Goal: Task Accomplishment & Management: Manage account settings

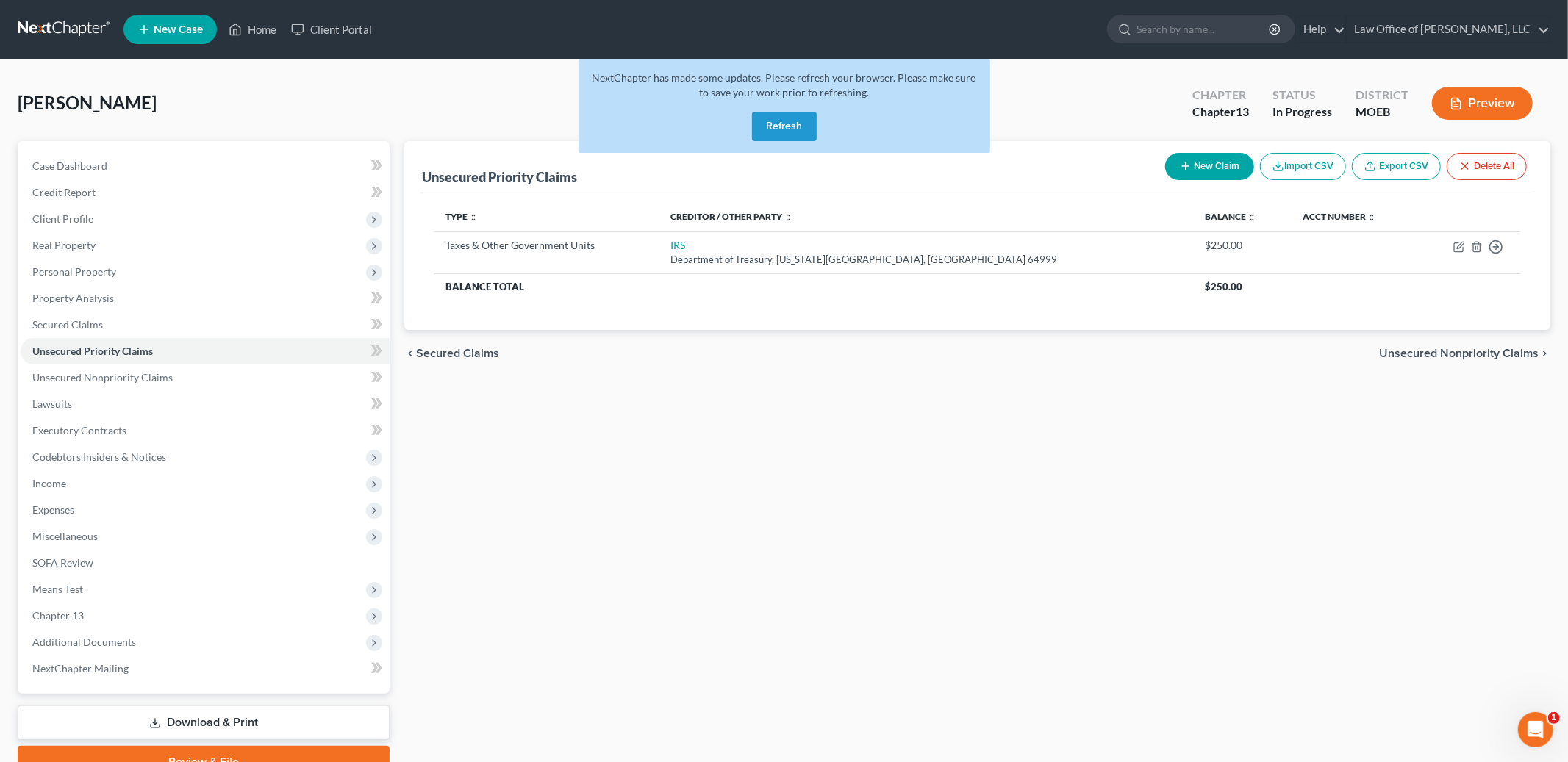
click at [775, 124] on button "Refresh" at bounding box center [784, 126] width 64 height 30
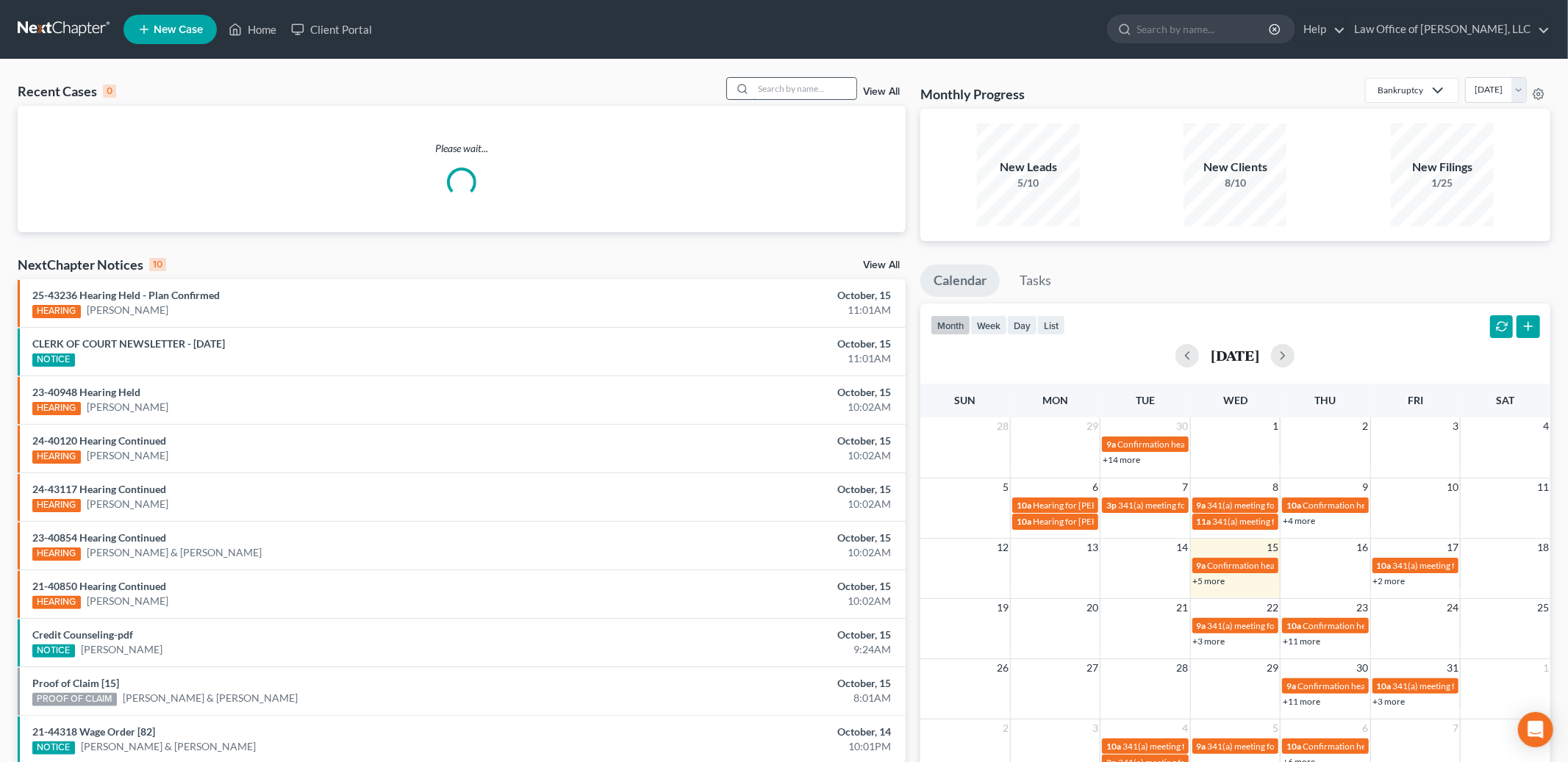
click at [806, 92] on input "search" at bounding box center [804, 88] width 103 height 21
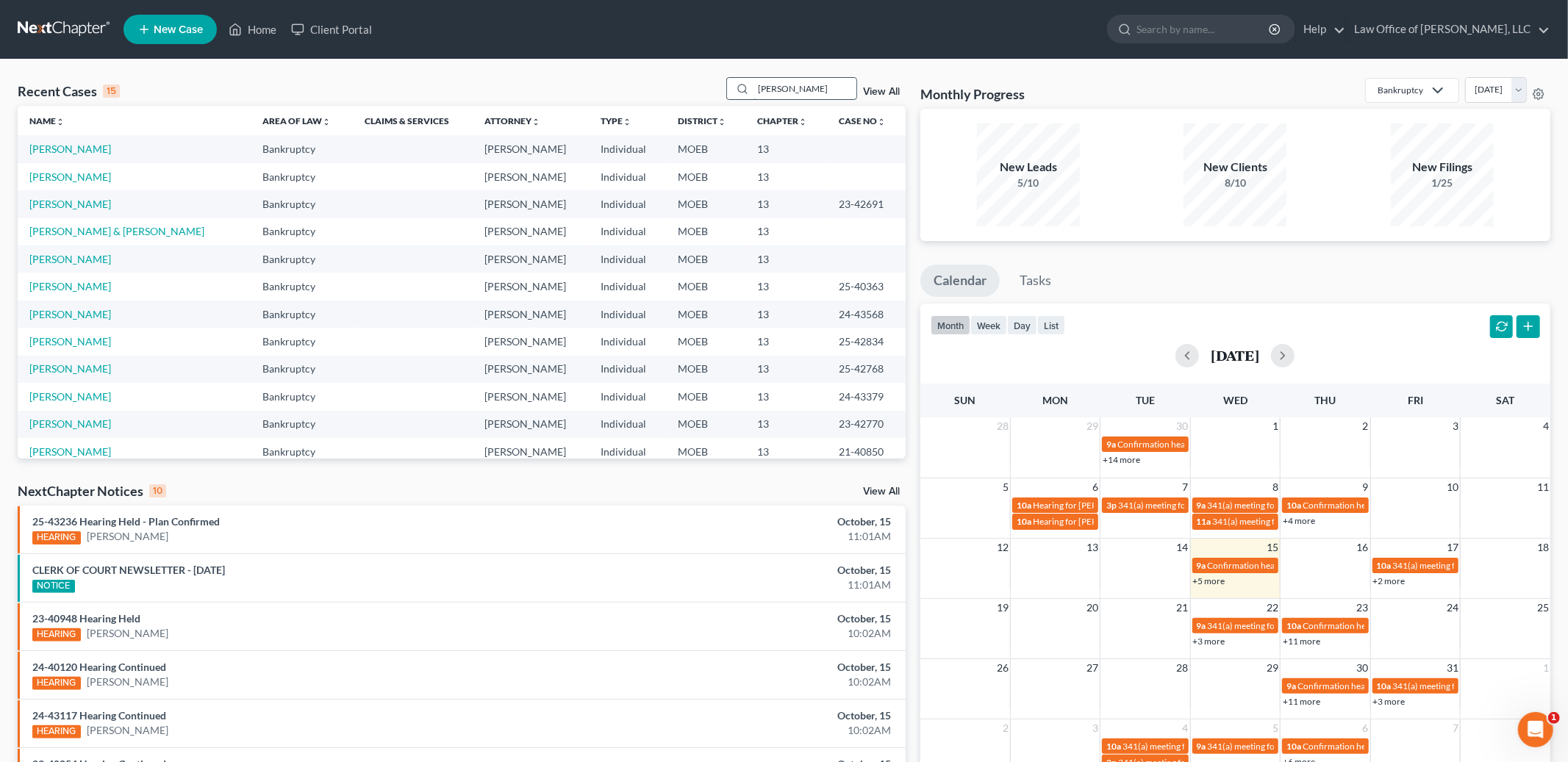
type input "rhodes"
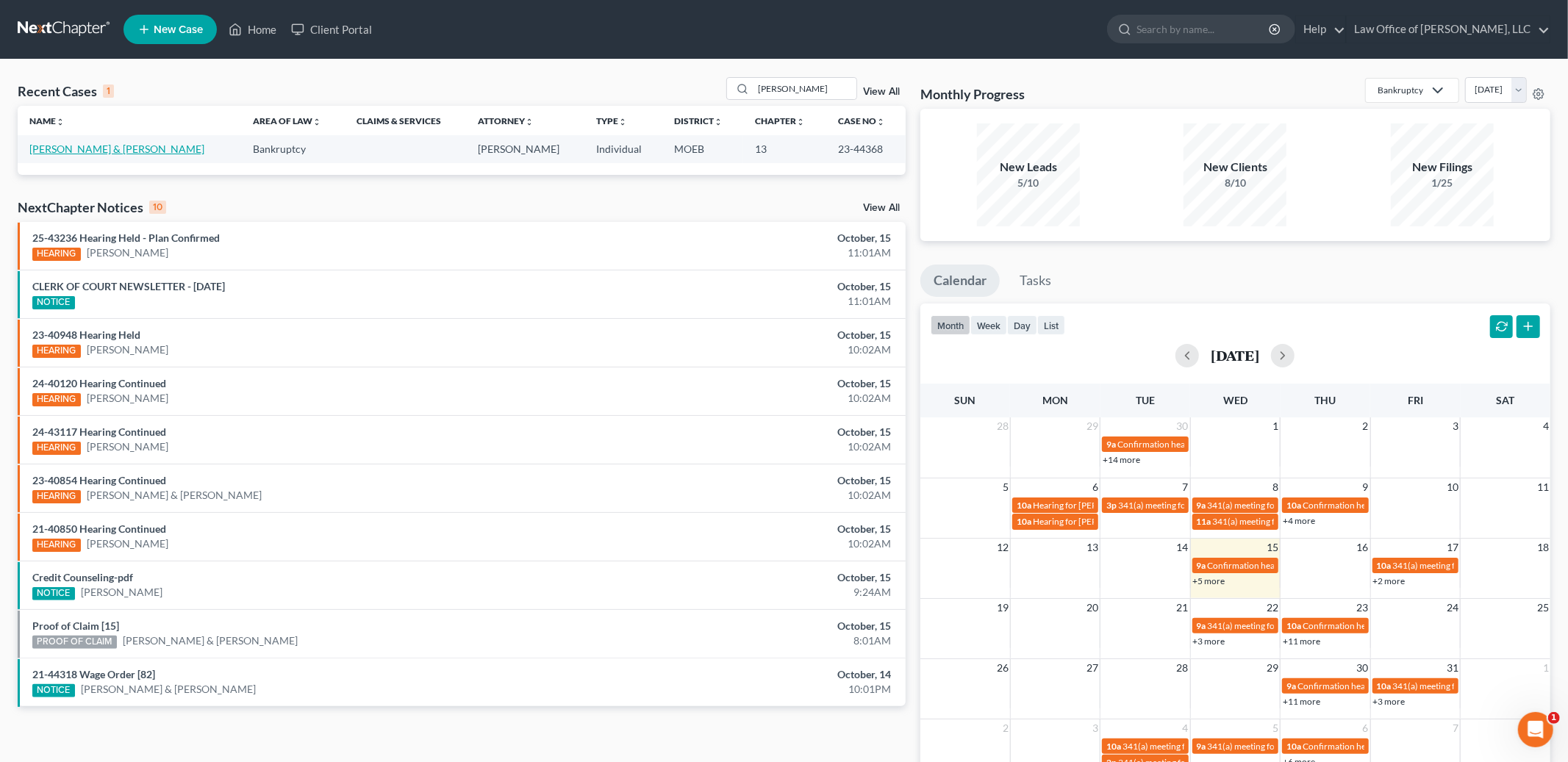
click at [90, 150] on link "[PERSON_NAME] & [PERSON_NAME]" at bounding box center [117, 148] width 175 height 13
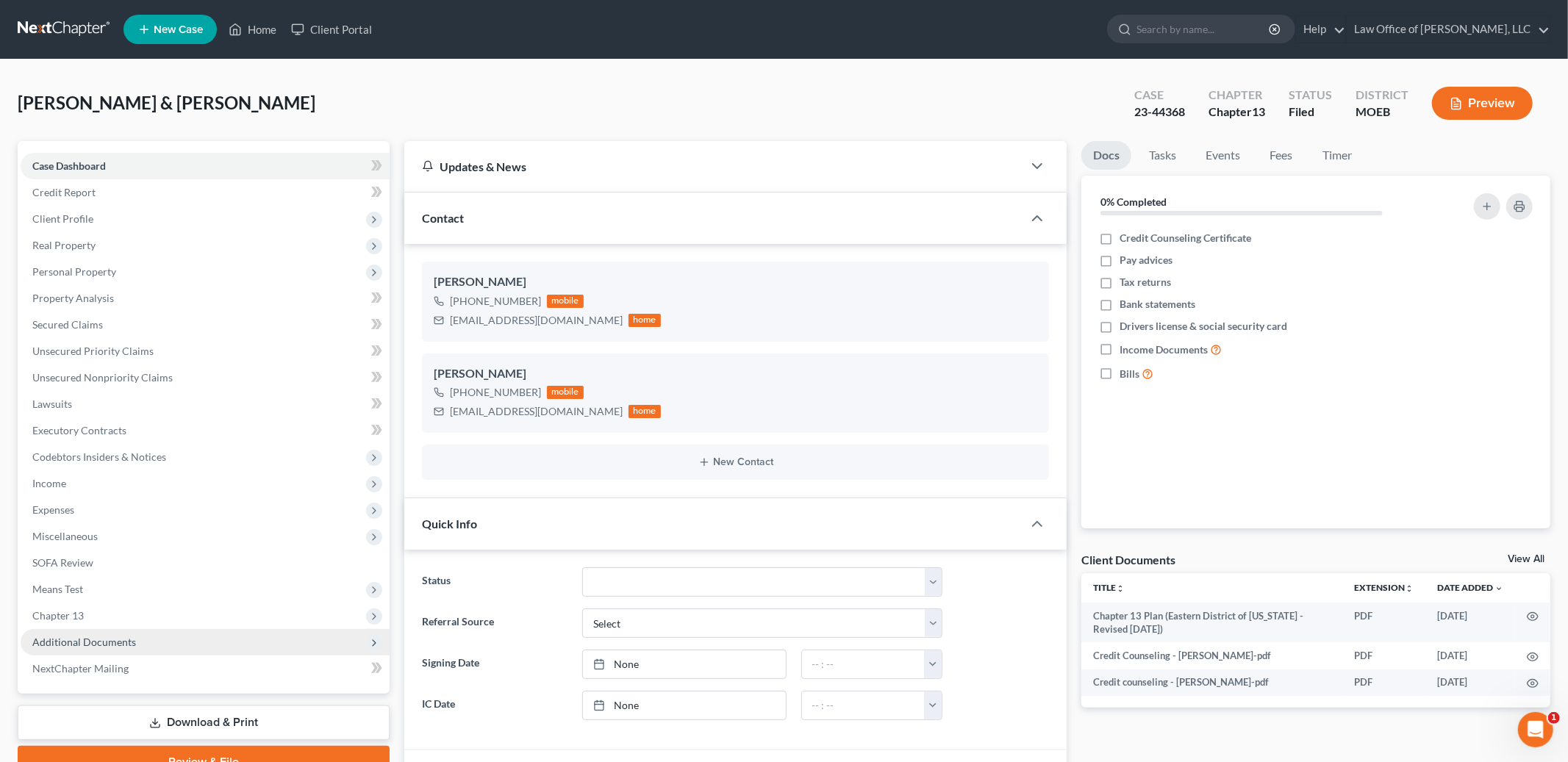
click at [86, 634] on span "Additional Documents" at bounding box center [204, 642] width 369 height 26
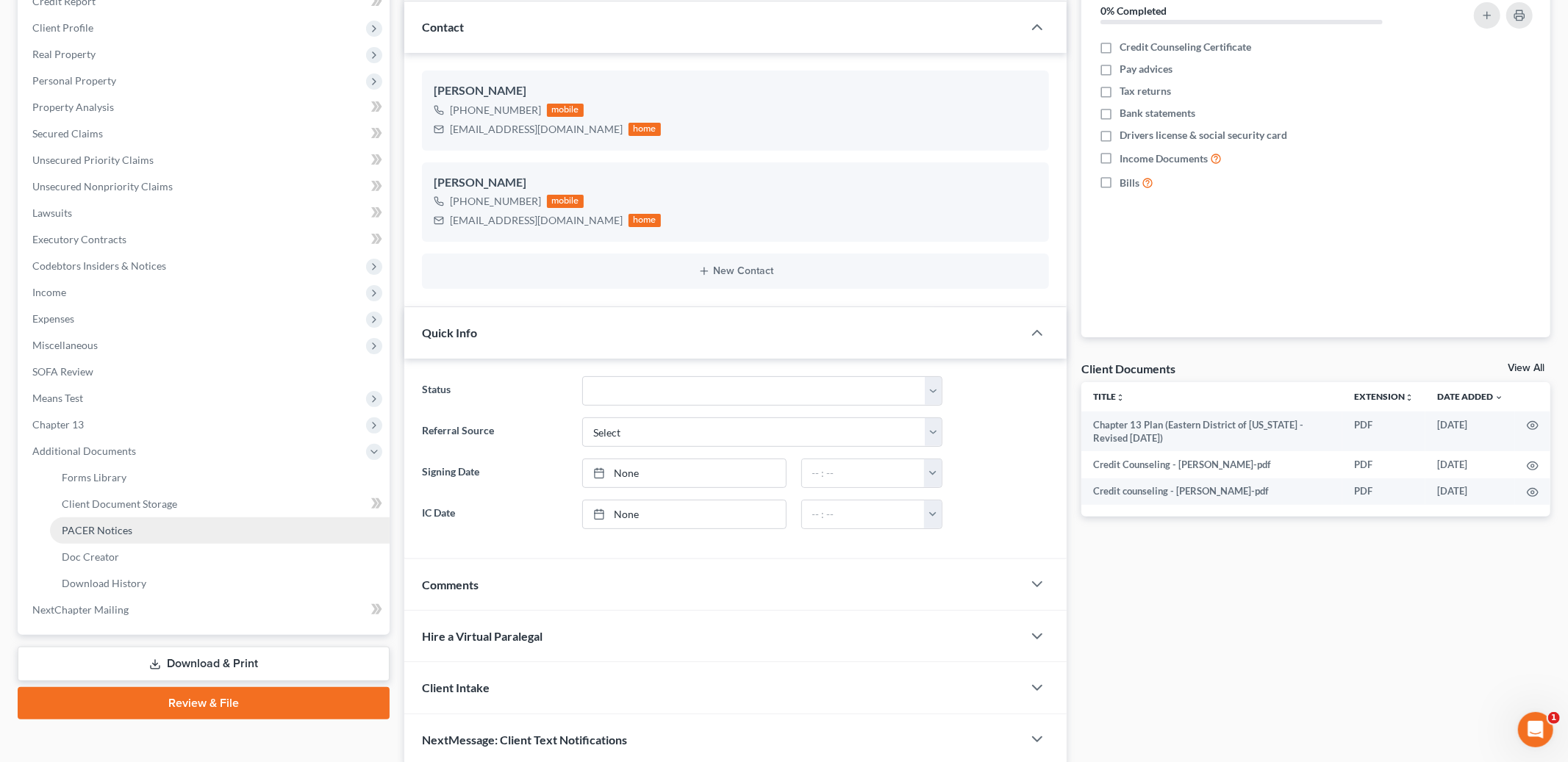
click at [122, 533] on span "PACER Notices" at bounding box center [97, 530] width 70 height 13
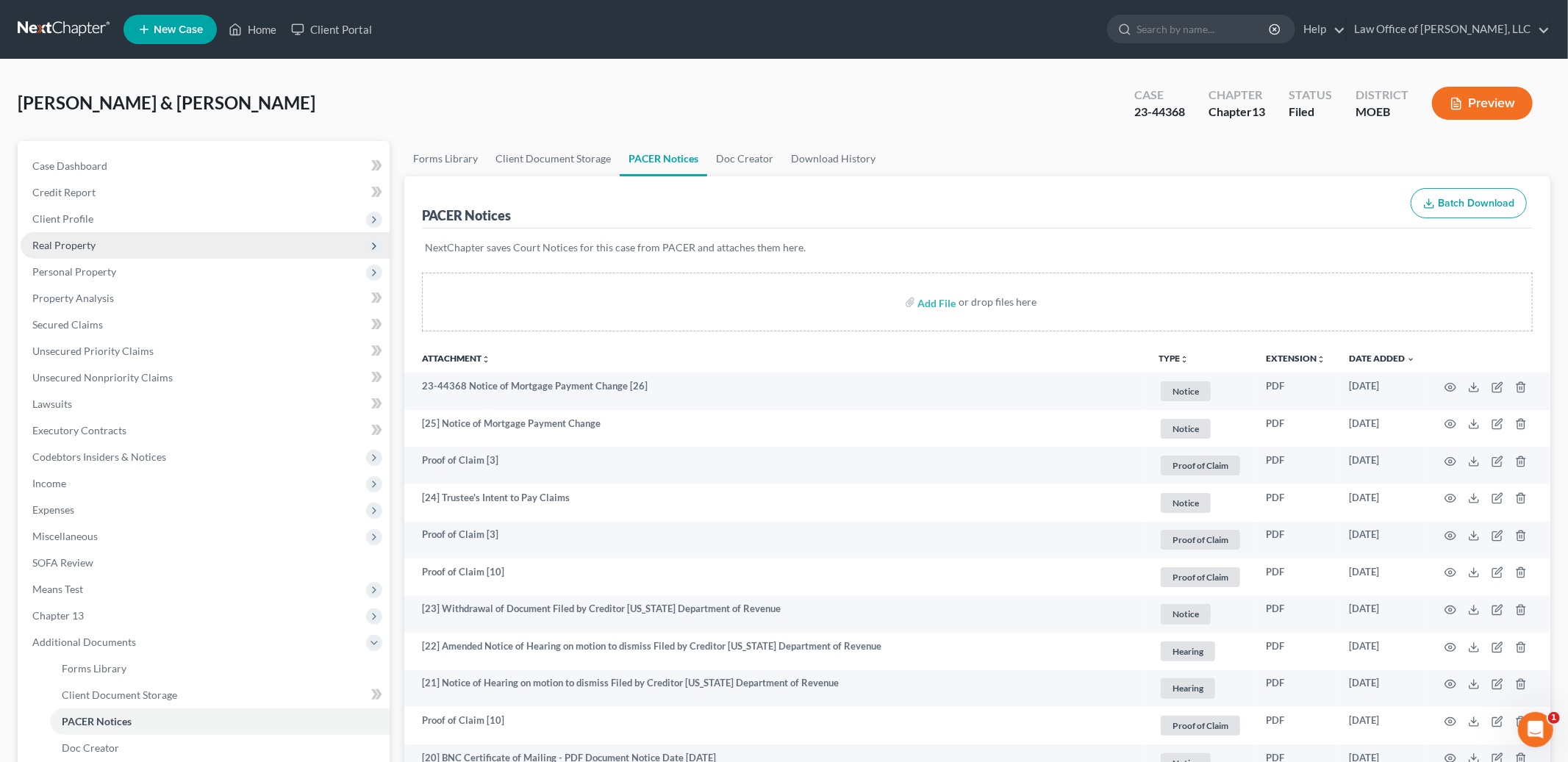
click at [81, 240] on span "Real Property" at bounding box center [64, 245] width 63 height 13
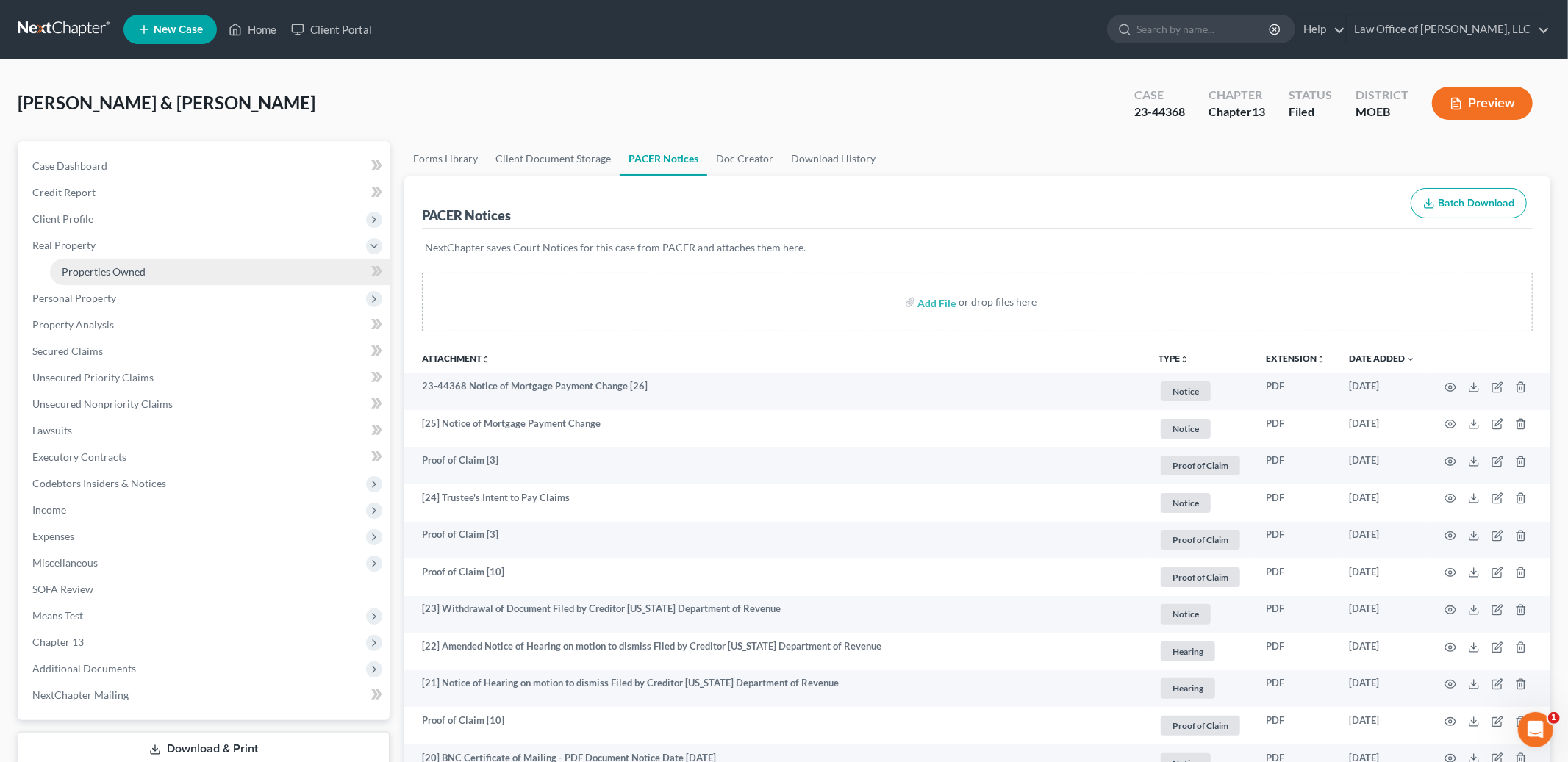
click at [92, 272] on span "Properties Owned" at bounding box center [104, 272] width 84 height 13
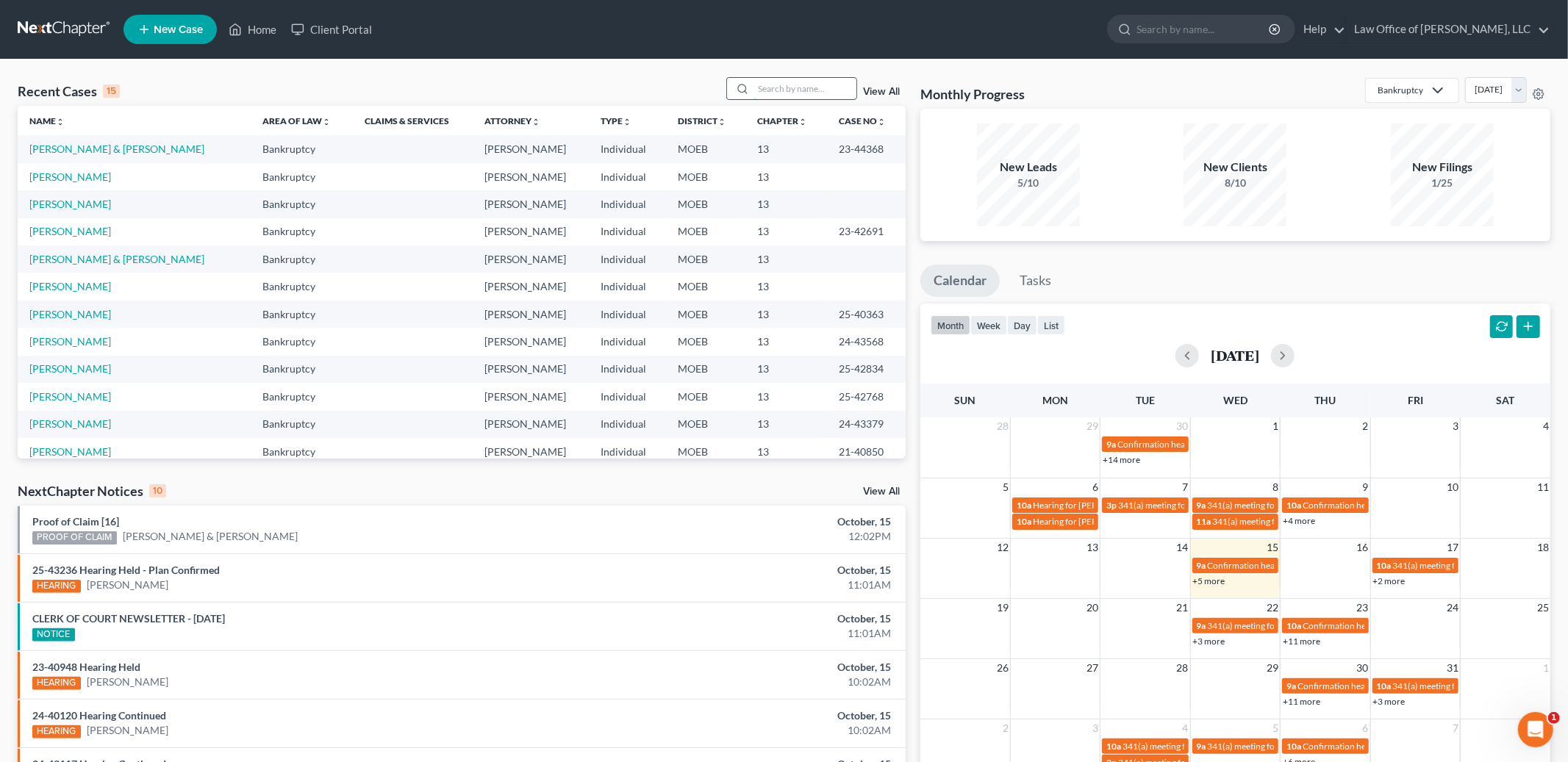
click at [779, 89] on input "search" at bounding box center [804, 88] width 103 height 21
type input "declue"
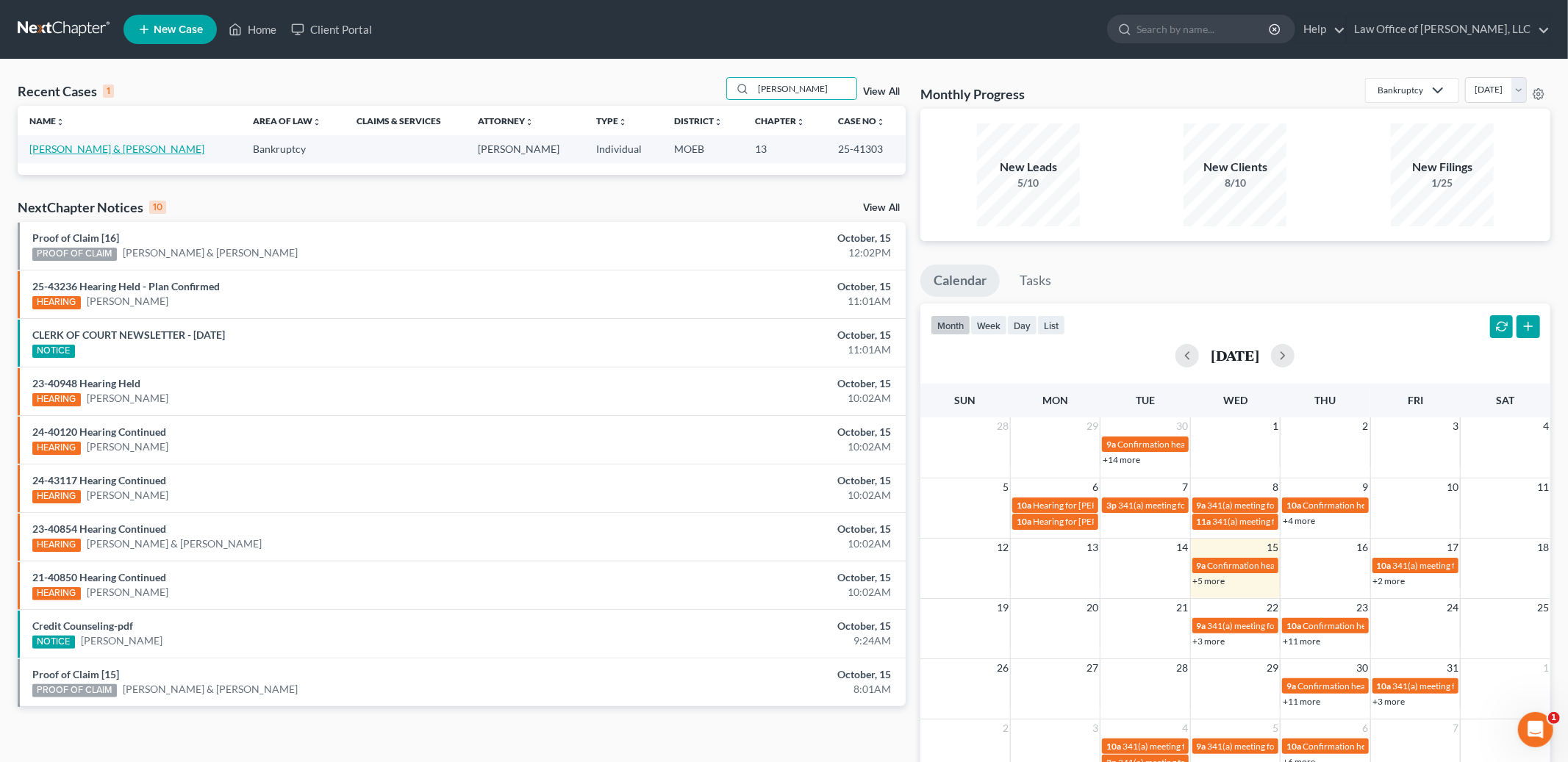
click at [109, 150] on link "Declue, Leroy & Robin" at bounding box center [117, 148] width 175 height 13
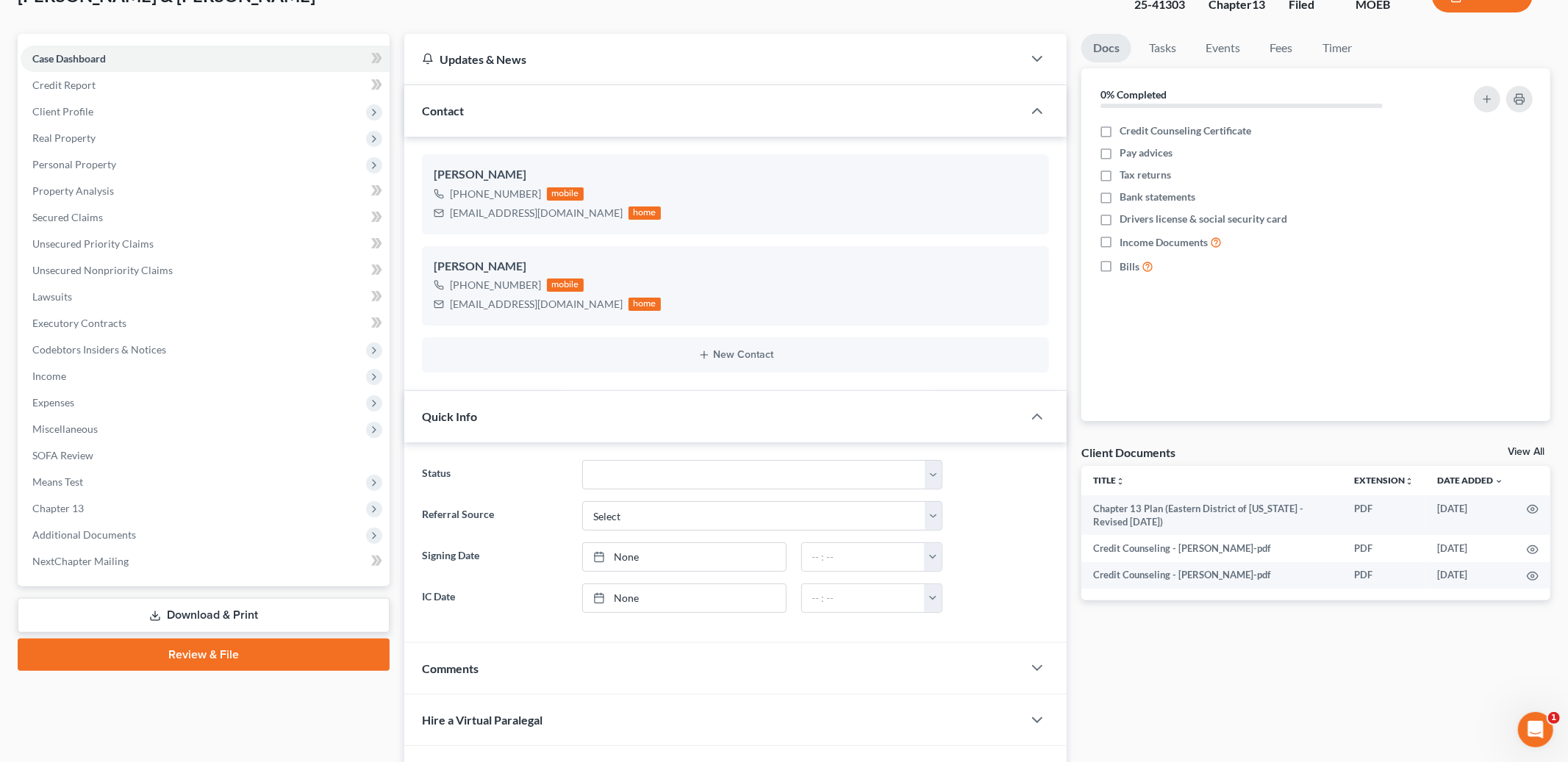
scroll to position [250, 0]
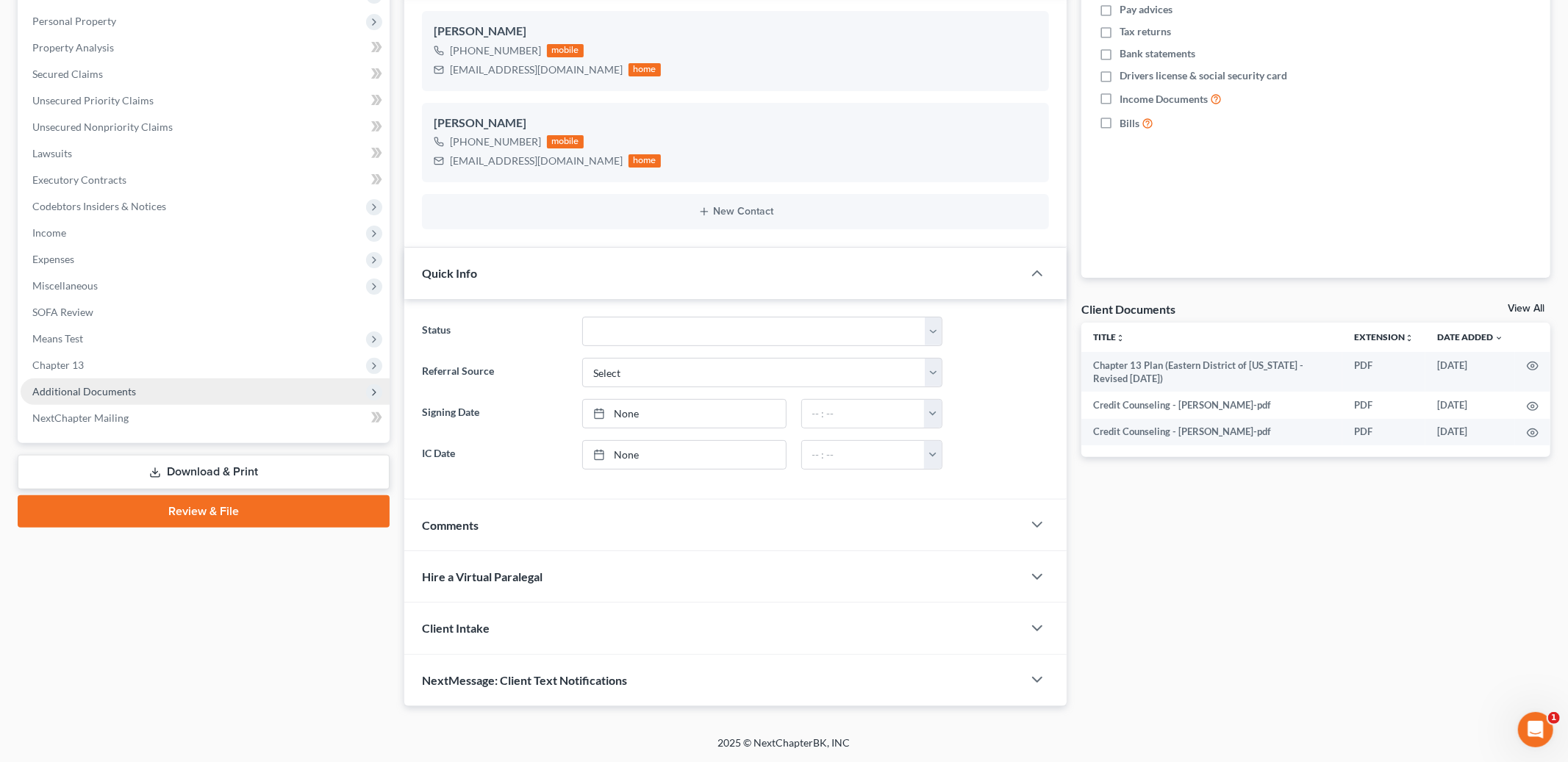
click at [121, 388] on span "Additional Documents" at bounding box center [84, 391] width 104 height 13
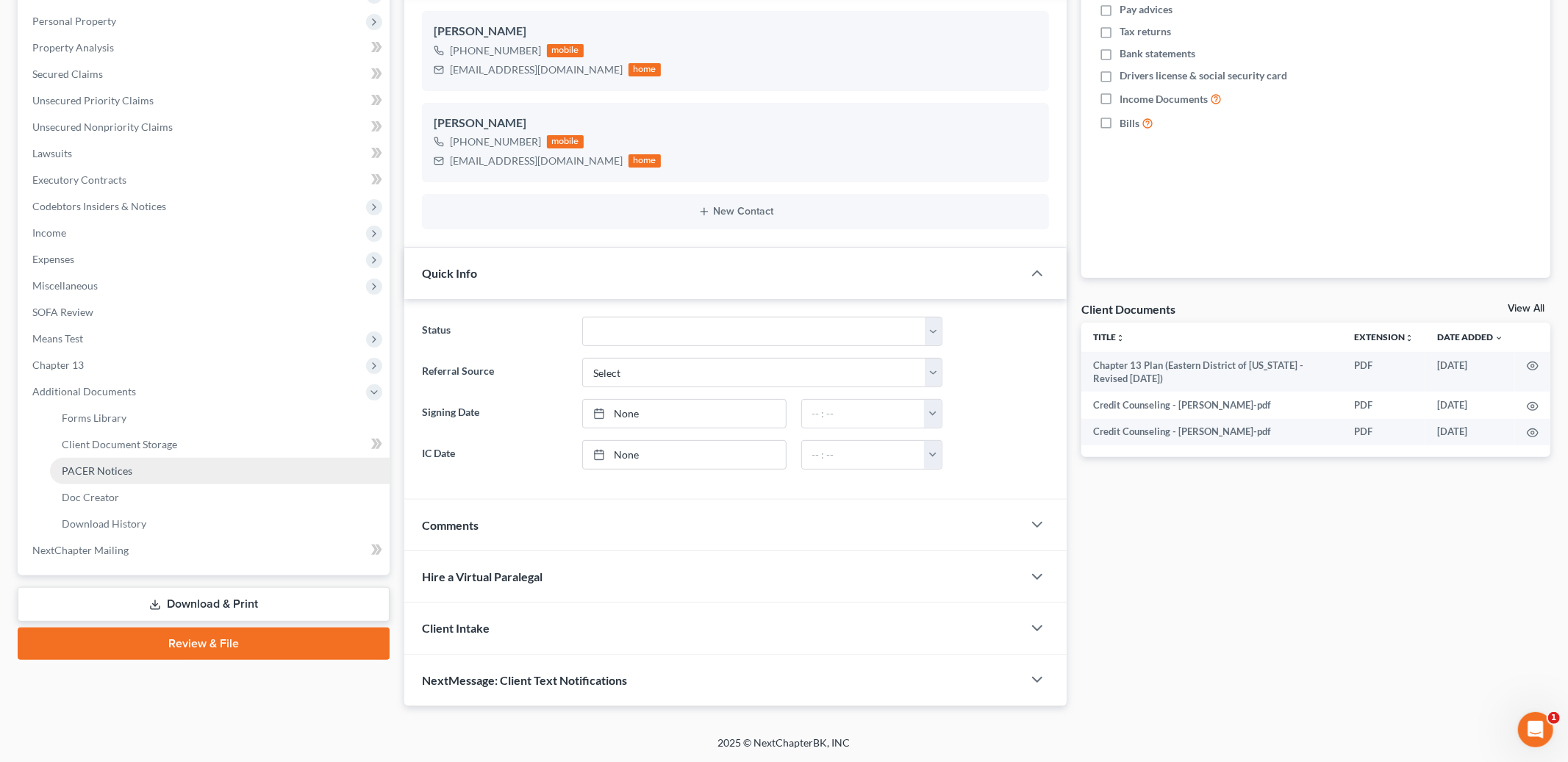
click at [124, 471] on span "PACER Notices" at bounding box center [97, 470] width 70 height 13
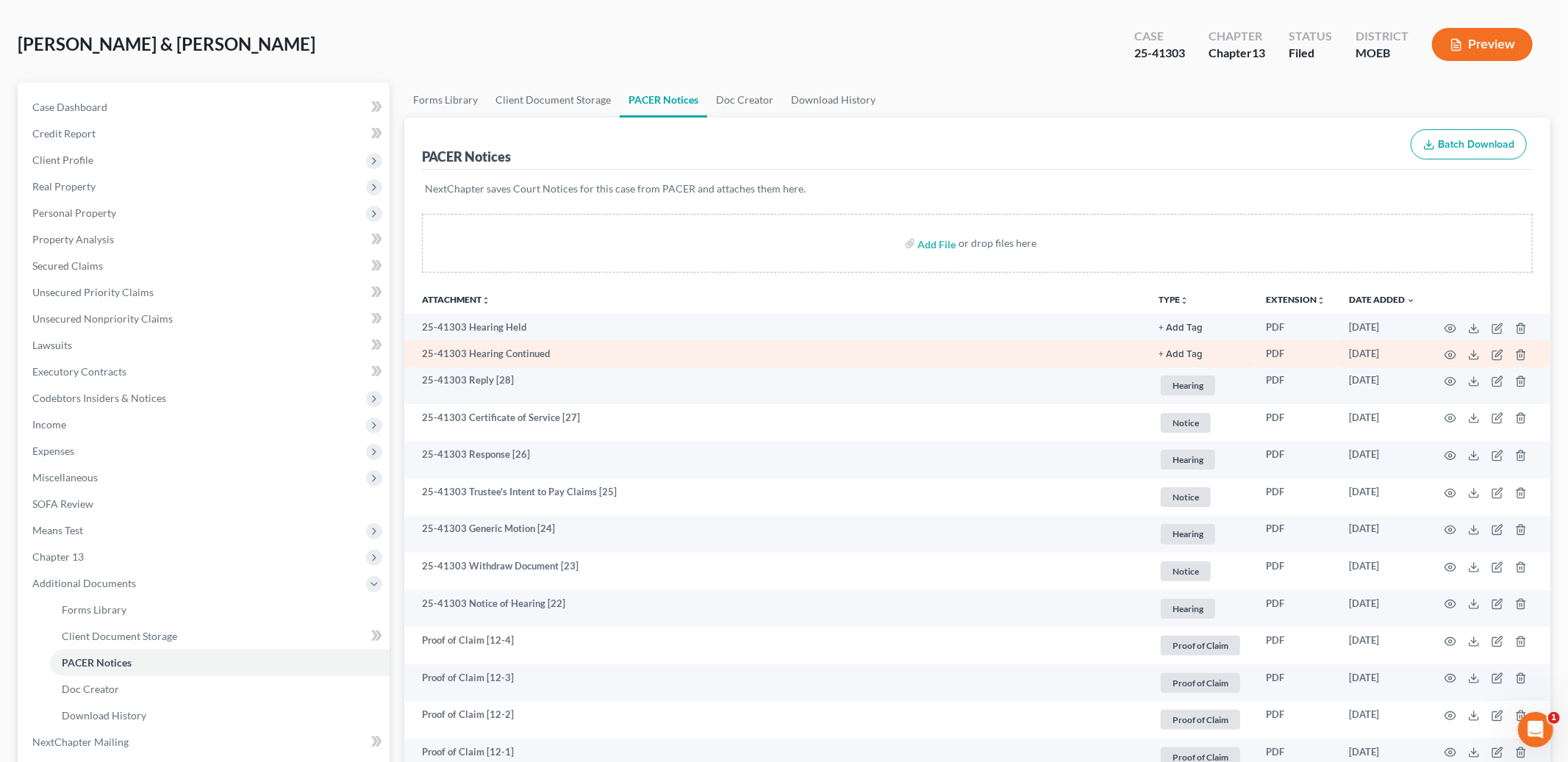
scroll to position [62, 0]
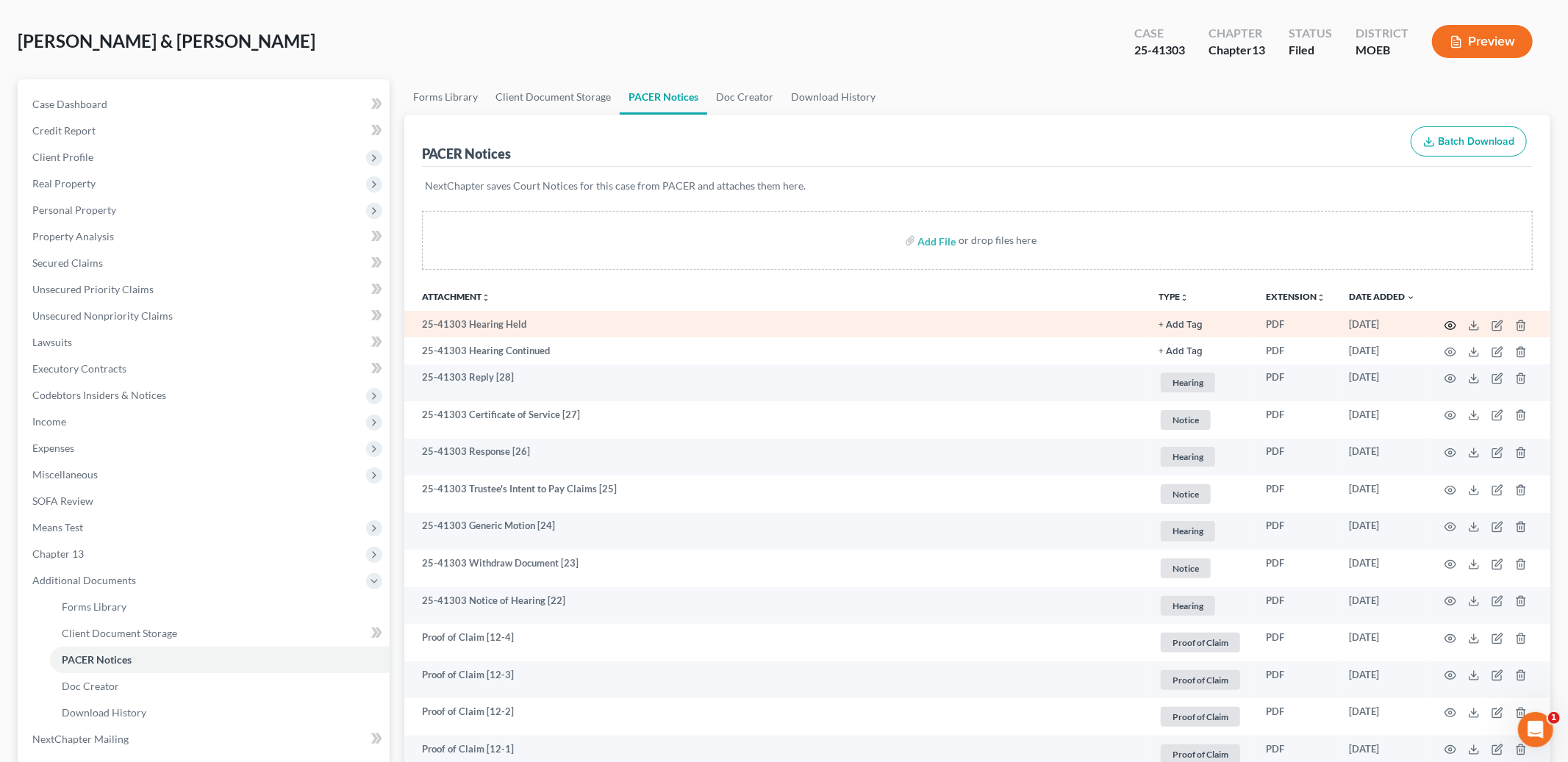
click at [1452, 323] on icon "button" at bounding box center [1450, 326] width 12 height 12
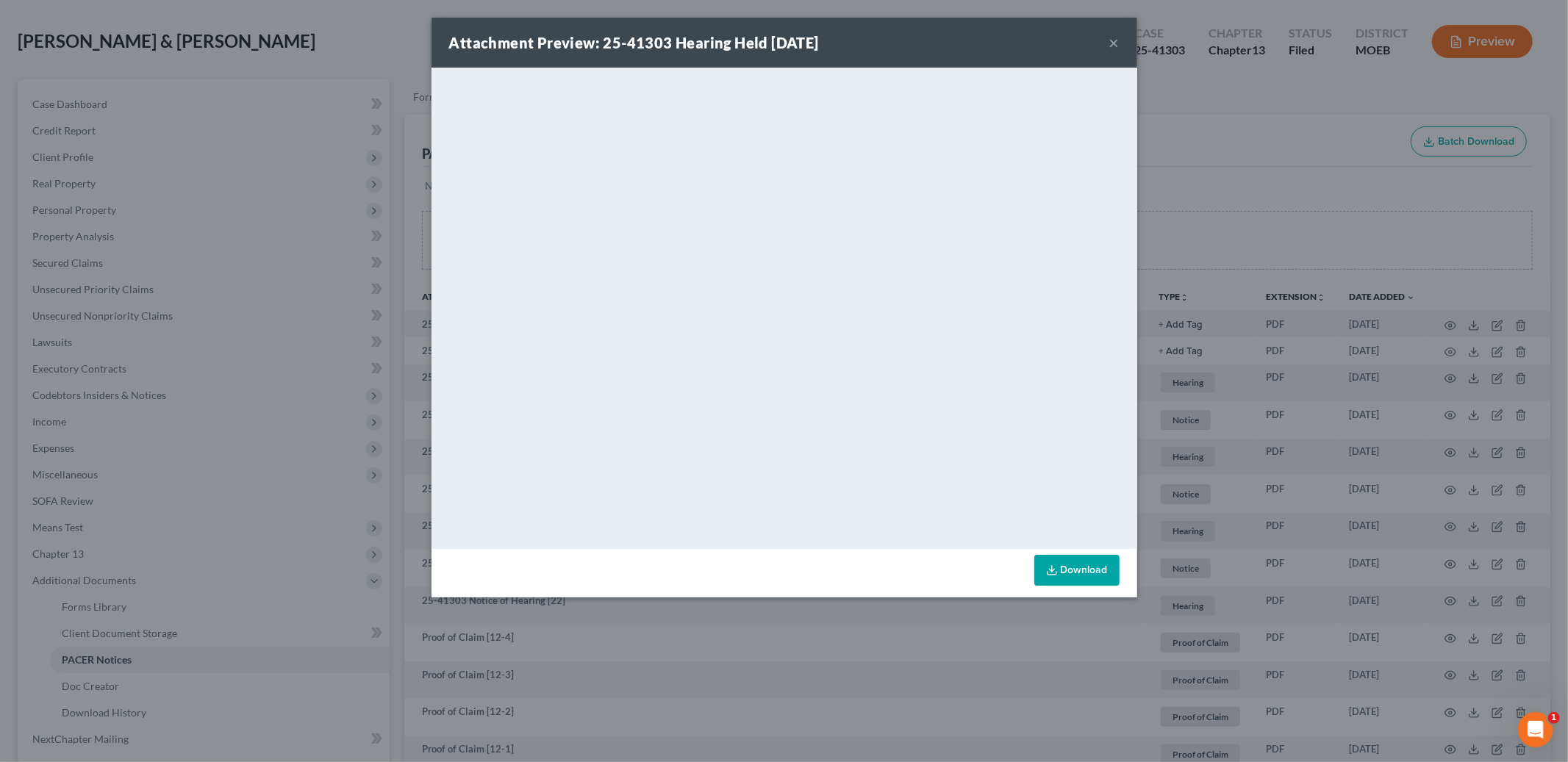
click at [1115, 41] on button "×" at bounding box center [1114, 42] width 10 height 18
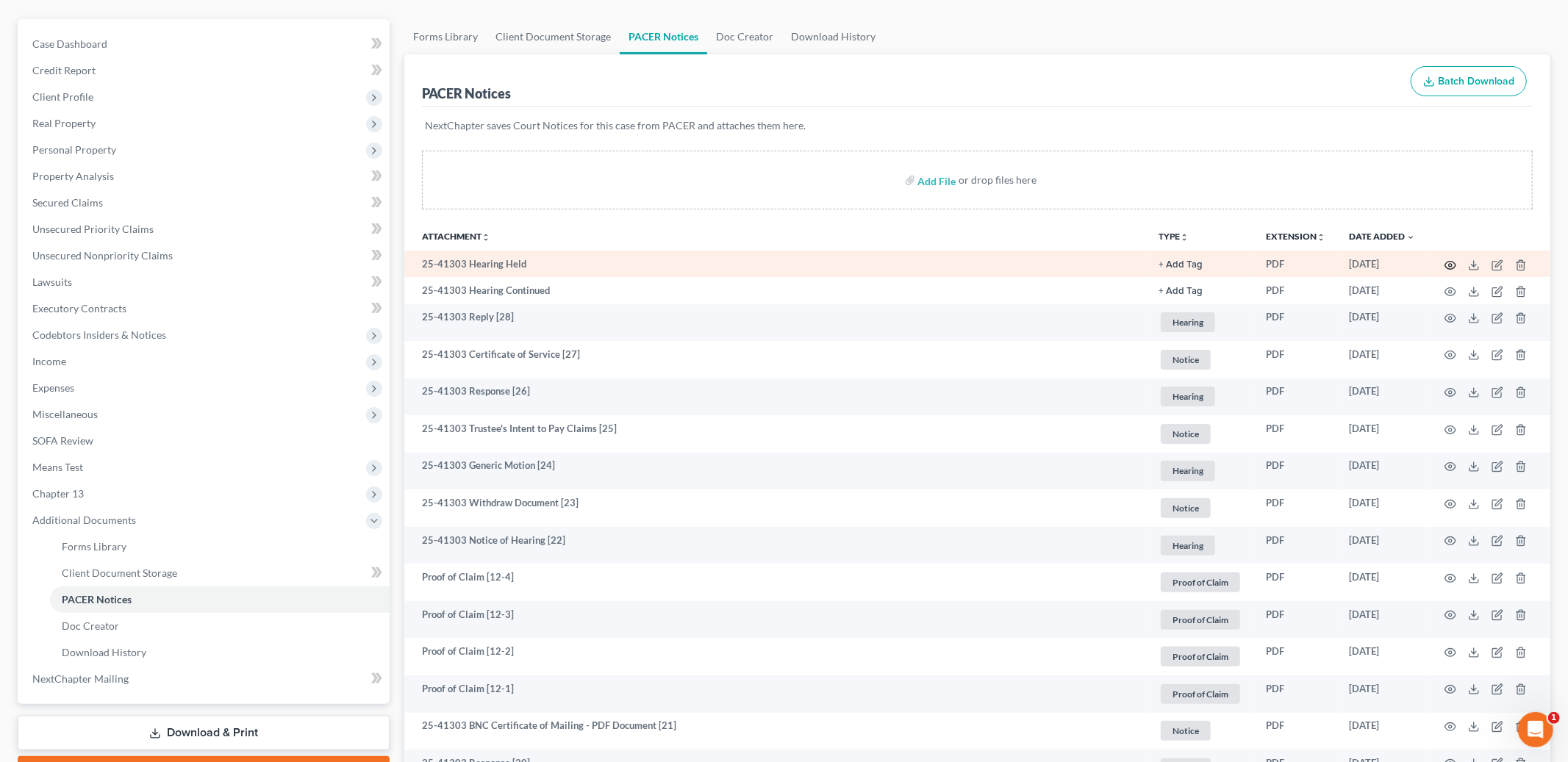
scroll to position [124, 0]
click at [1470, 265] on icon at bounding box center [1474, 264] width 12 height 12
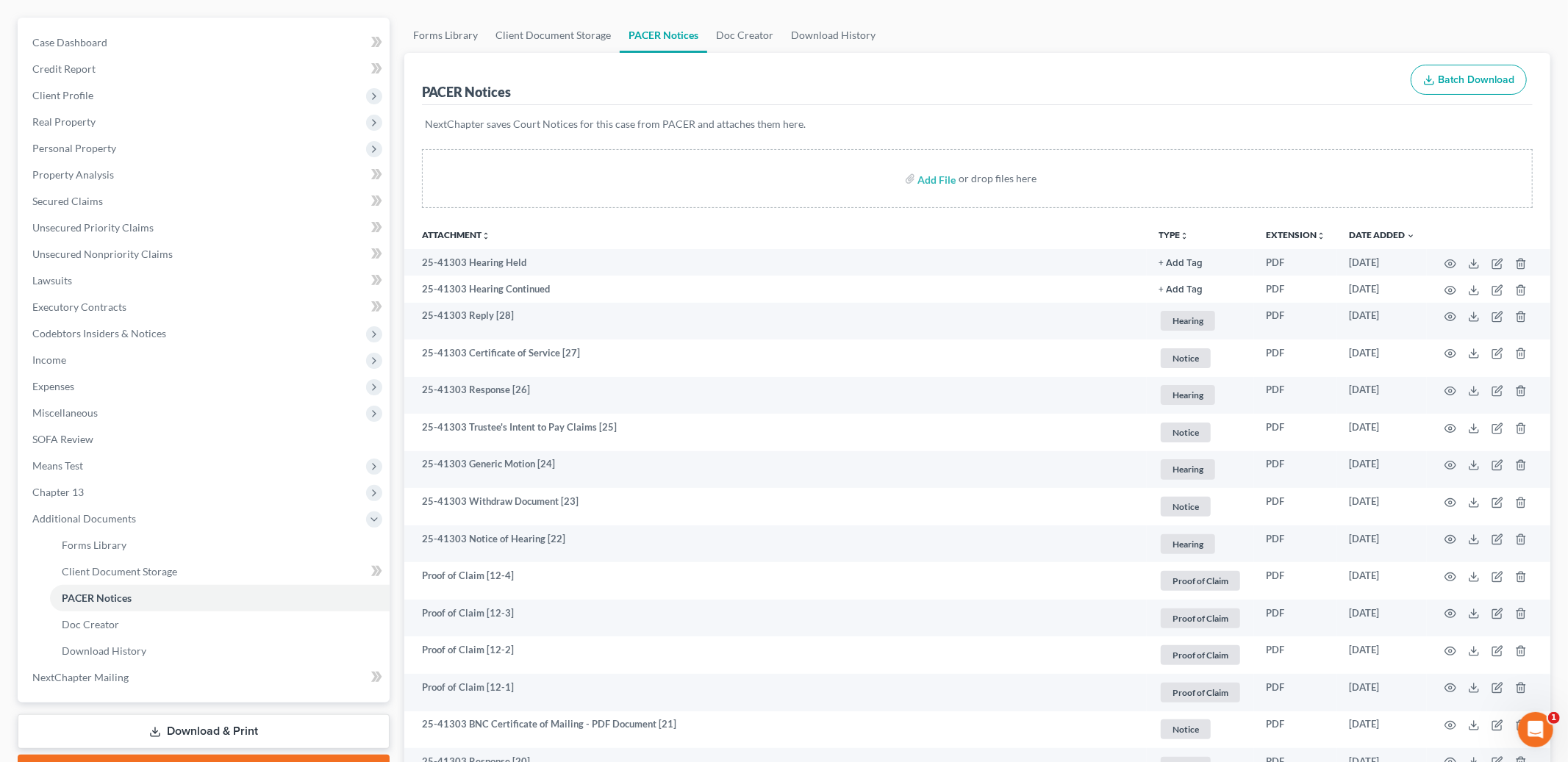
scroll to position [0, 0]
